Goal: Browse casually: Explore the website without a specific task or goal

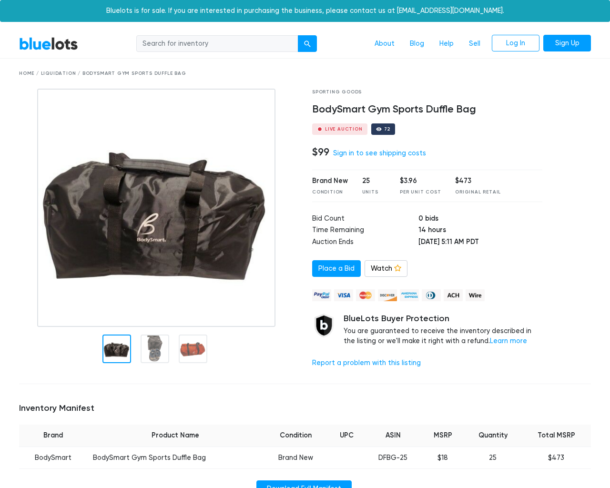
scroll to position [634, 0]
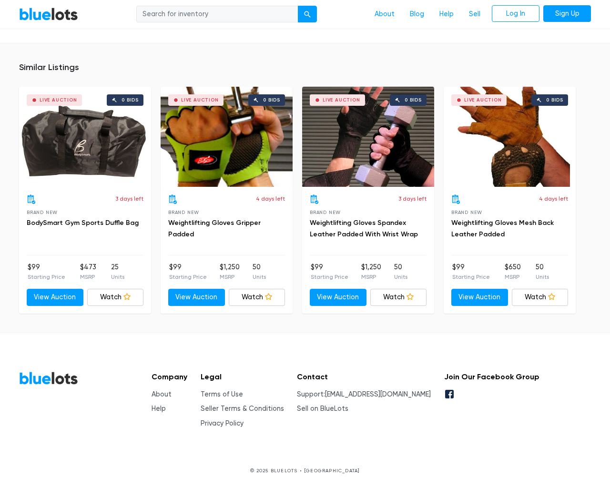
type input "the"
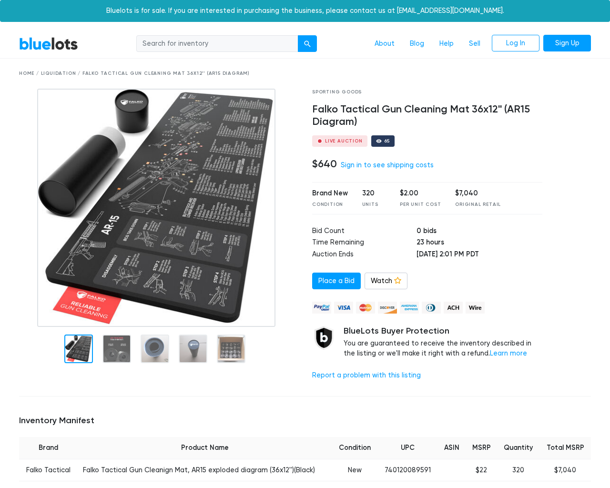
scroll to position [657, 0]
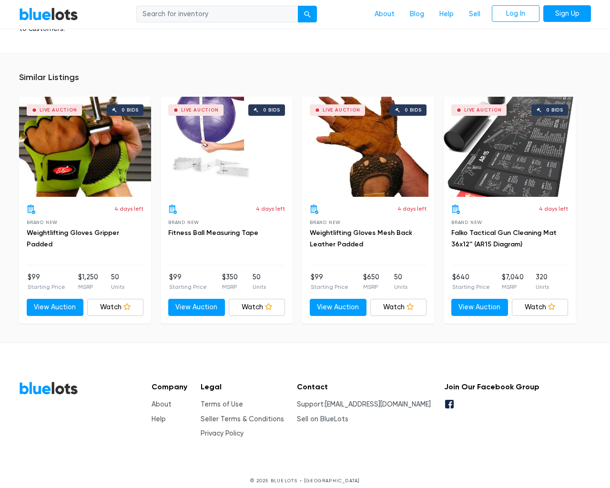
type input "the"
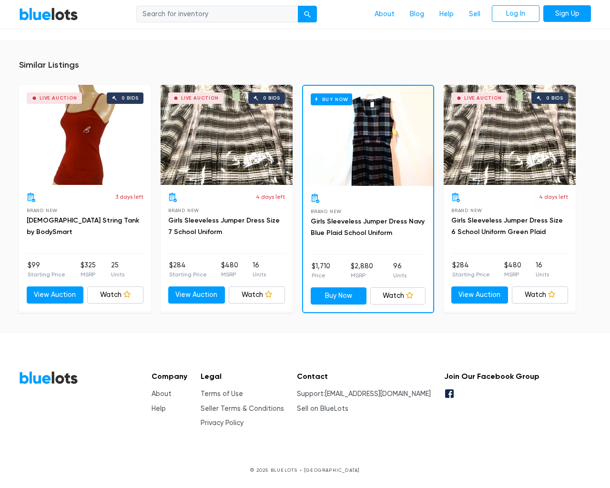
scroll to position [606, 0]
type input "the"
